Goal: Task Accomplishment & Management: Use online tool/utility

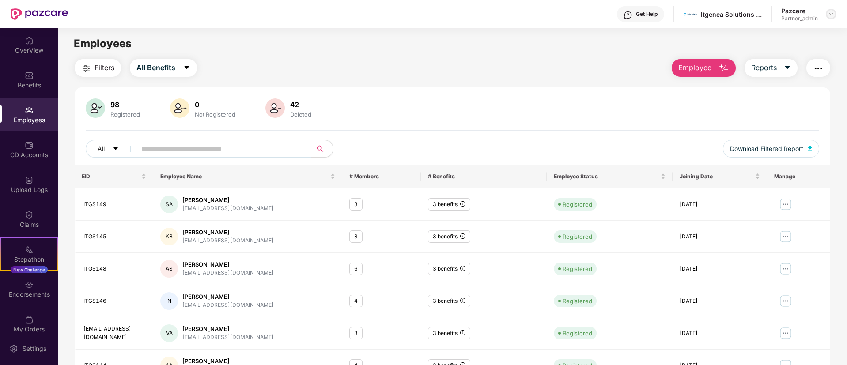
click at [830, 17] on img at bounding box center [831, 14] width 7 height 7
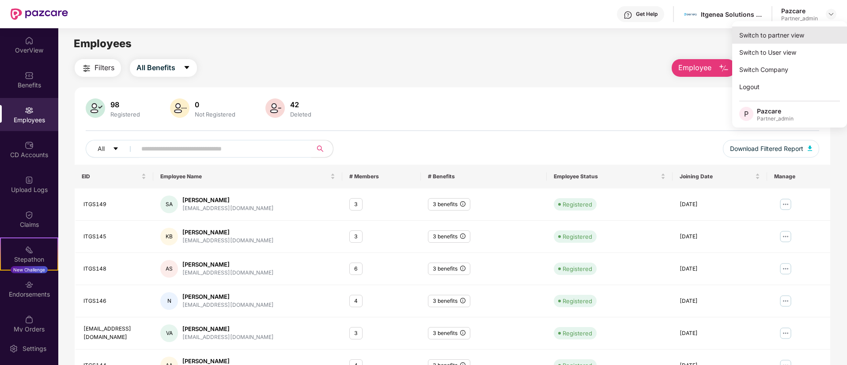
click at [769, 37] on div "Switch to partner view" at bounding box center [790, 35] width 115 height 17
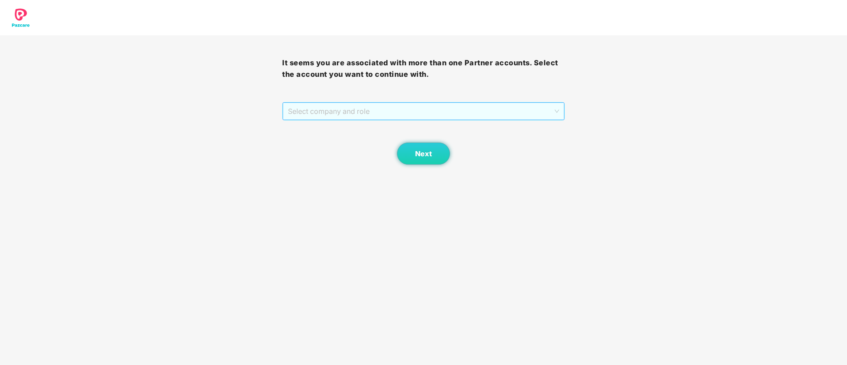
click at [408, 118] on span "Select company and role" at bounding box center [423, 111] width 271 height 17
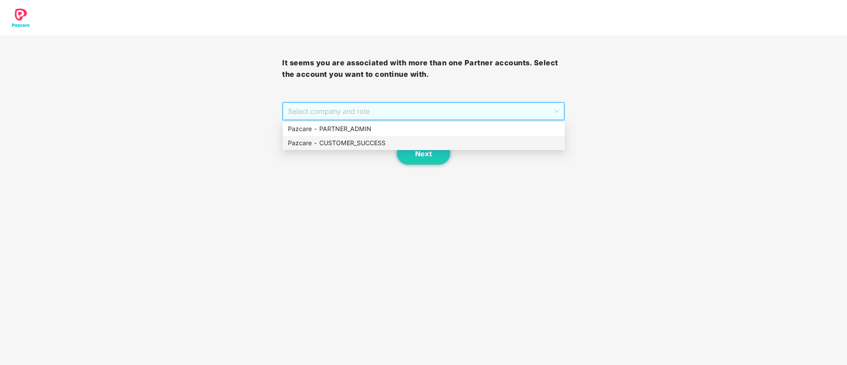
click at [381, 142] on div "Pazcare - CUSTOMER_SUCCESS" at bounding box center [424, 143] width 272 height 10
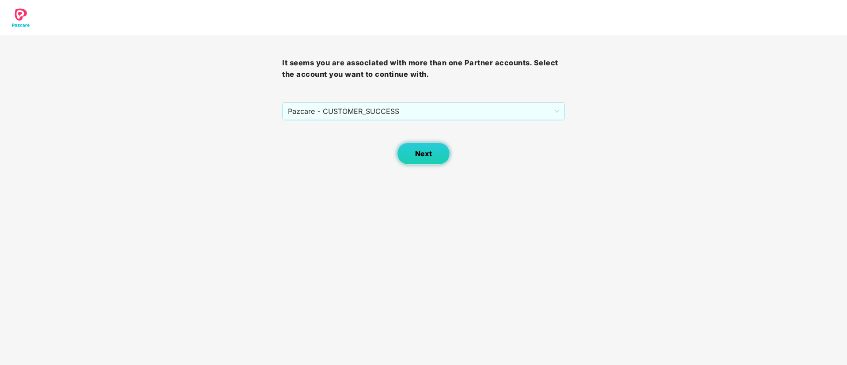
click at [433, 159] on button "Next" at bounding box center [423, 154] width 53 height 22
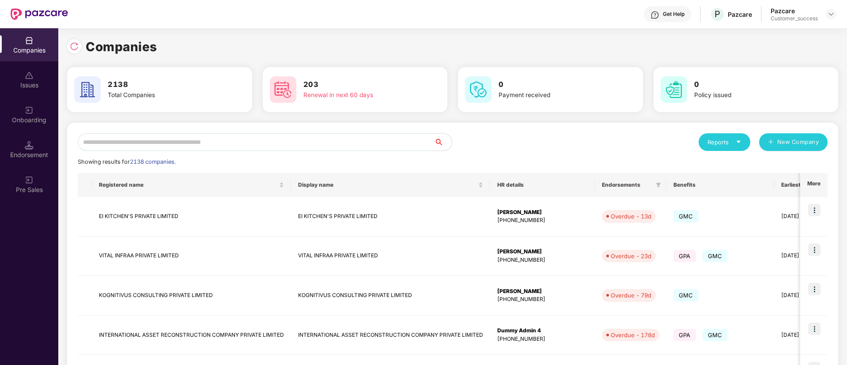
click at [267, 140] on input "text" at bounding box center [256, 142] width 357 height 18
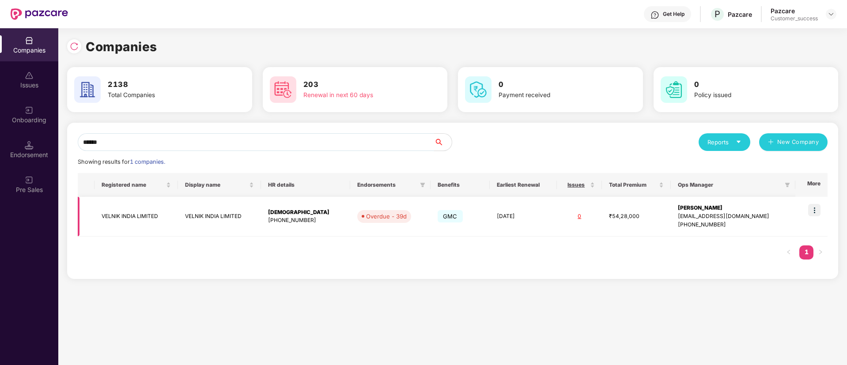
type input "******"
click at [225, 217] on td "VELNIK INDIA LIMITED" at bounding box center [220, 217] width 84 height 40
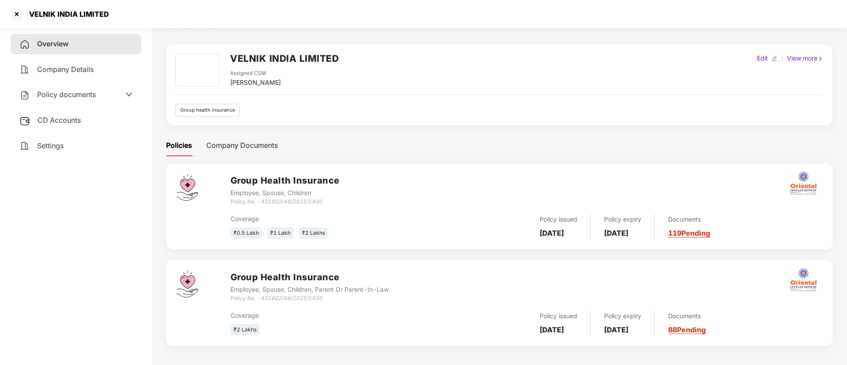
scroll to position [24, 0]
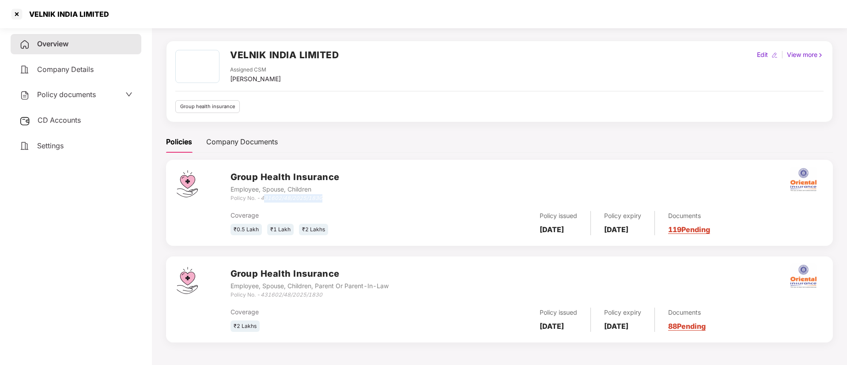
drag, startPoint x: 325, startPoint y: 201, endPoint x: 263, endPoint y: 196, distance: 61.6
click at [263, 196] on div "Policy No. - 431602/48/2025/1830" at bounding box center [285, 198] width 109 height 8
click at [263, 196] on icon "431602/48/2025/1830" at bounding box center [292, 198] width 62 height 7
drag, startPoint x: 263, startPoint y: 196, endPoint x: 327, endPoint y: 197, distance: 63.6
click at [327, 197] on div "Policy No. - 431602/48/2025/1830" at bounding box center [285, 198] width 109 height 8
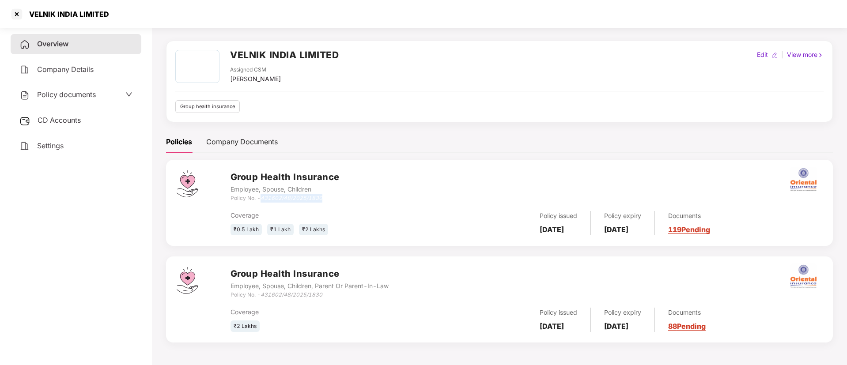
copy icon "431602/48/2025/1830"
